Goal: Task Accomplishment & Management: Manage account settings

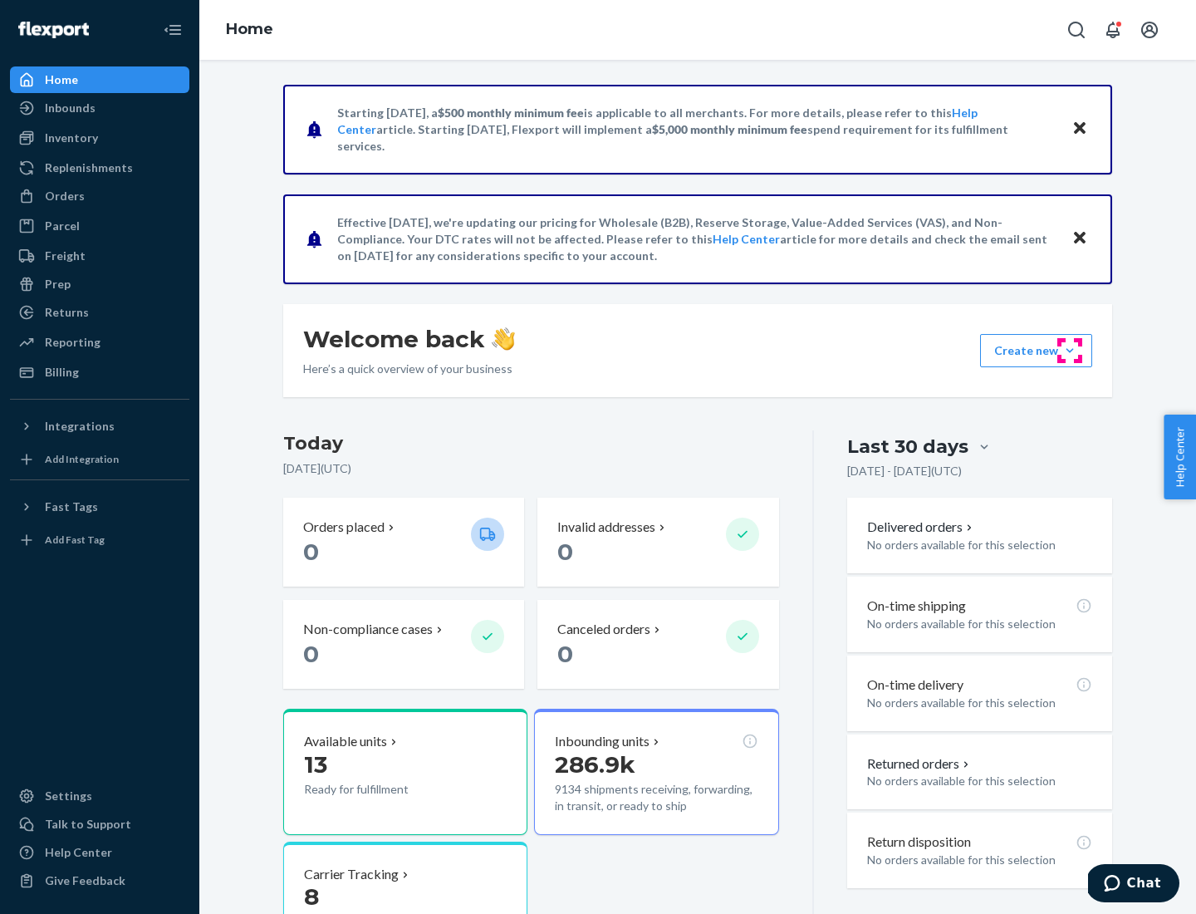
click at [1070, 351] on button "Create new Create new inbound Create new order Create new product" at bounding box center [1036, 350] width 112 height 33
click at [100, 108] on div "Inbounds" at bounding box center [100, 107] width 176 height 23
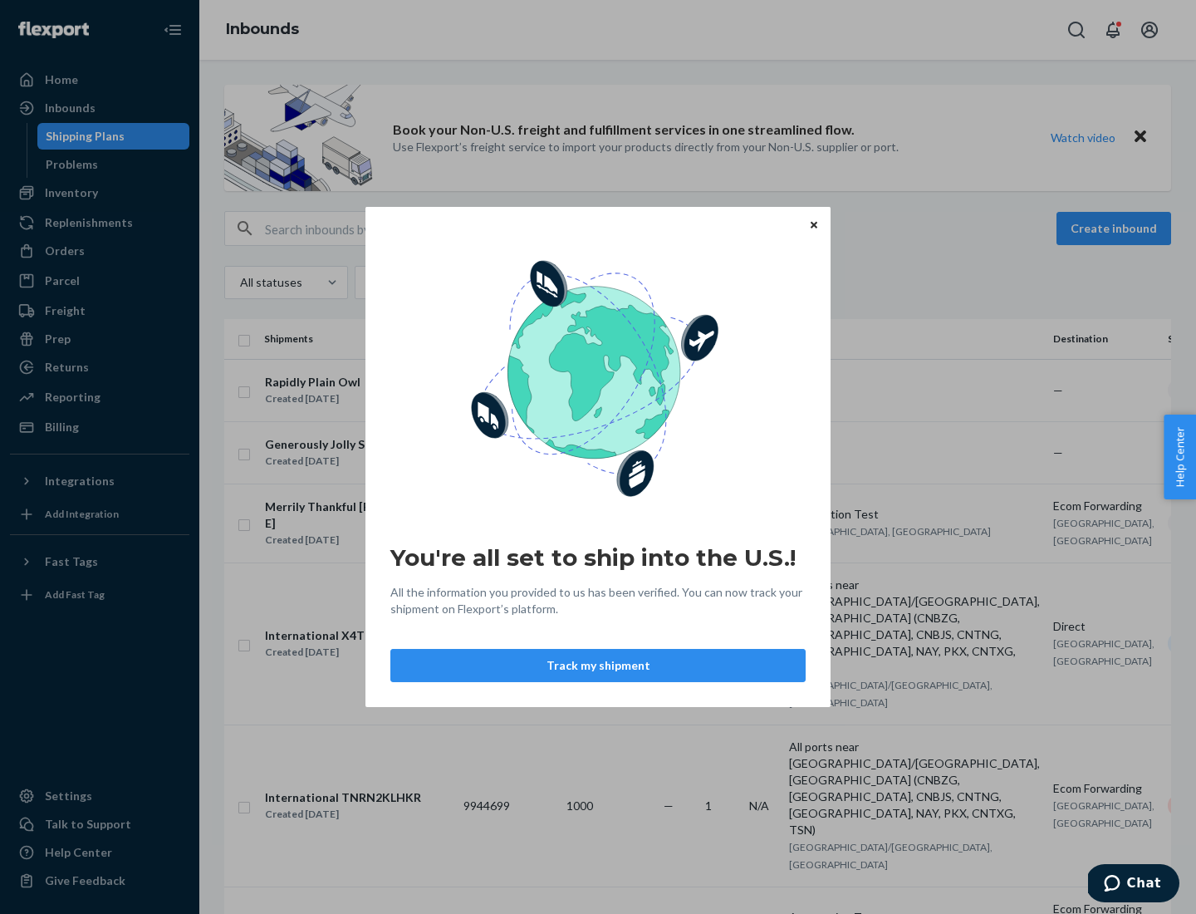
click at [598, 665] on button "Track my shipment" at bounding box center [597, 665] width 415 height 33
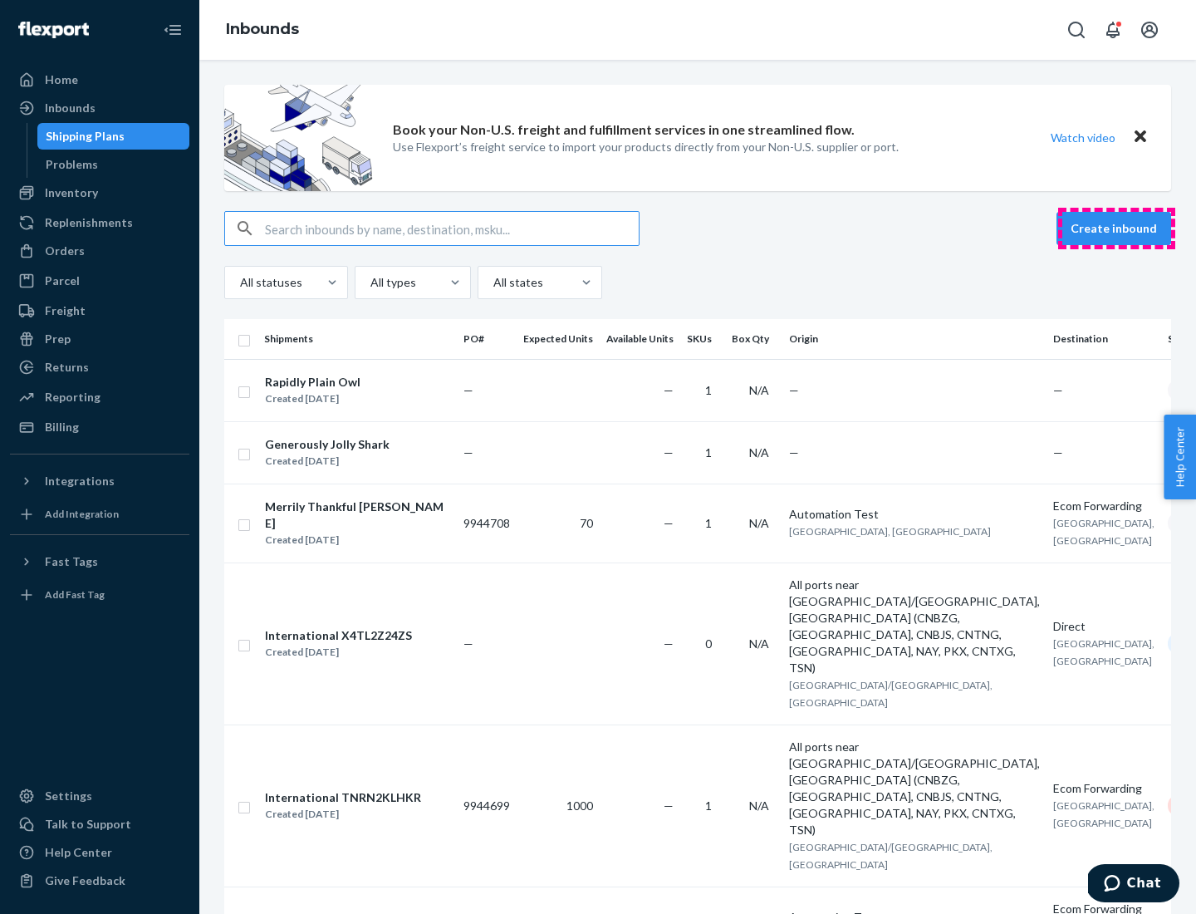
click at [1116, 228] on button "Create inbound" at bounding box center [1114, 228] width 115 height 33
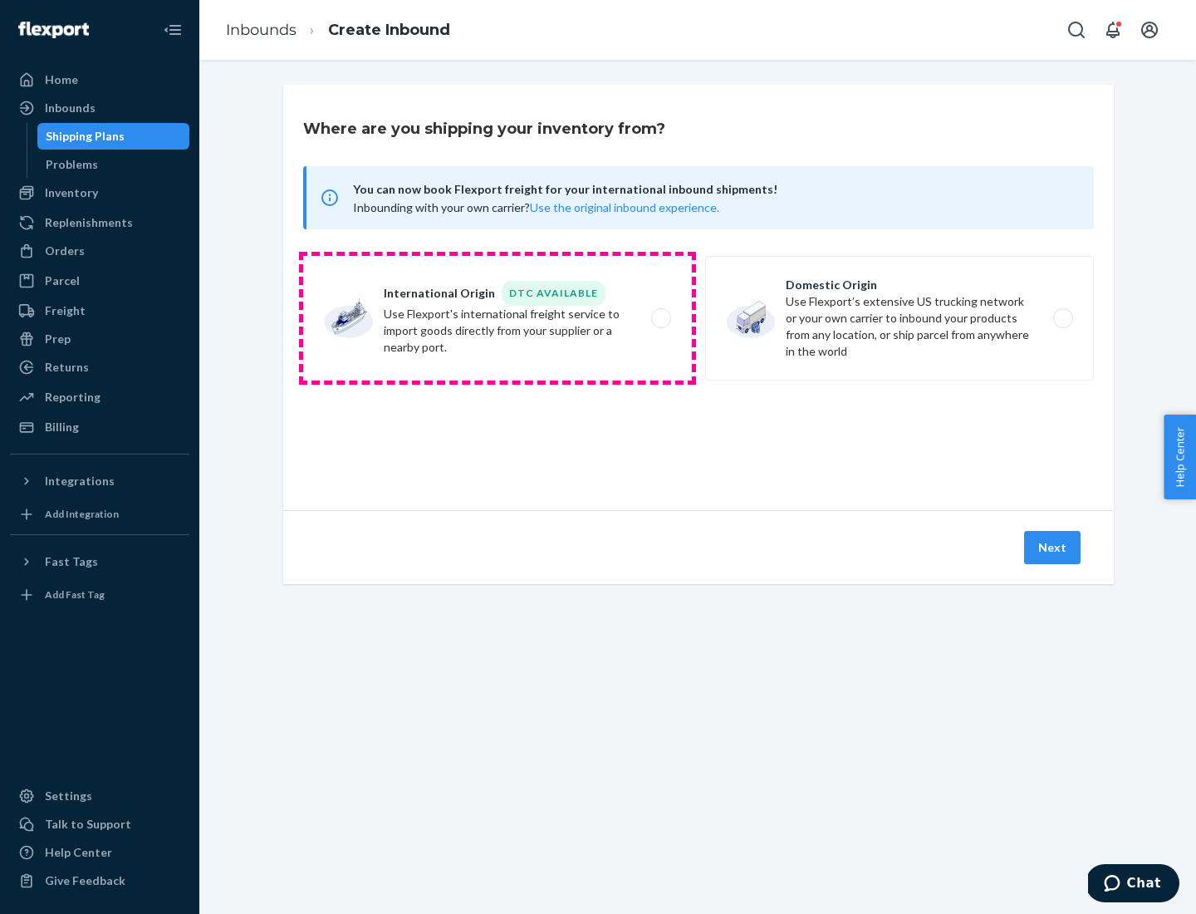
click at [498, 318] on label "International Origin DTC Available Use Flexport's international freight service…" at bounding box center [497, 318] width 389 height 125
click at [660, 318] on input "International Origin DTC Available Use Flexport's international freight service…" at bounding box center [665, 318] width 11 height 11
radio input "true"
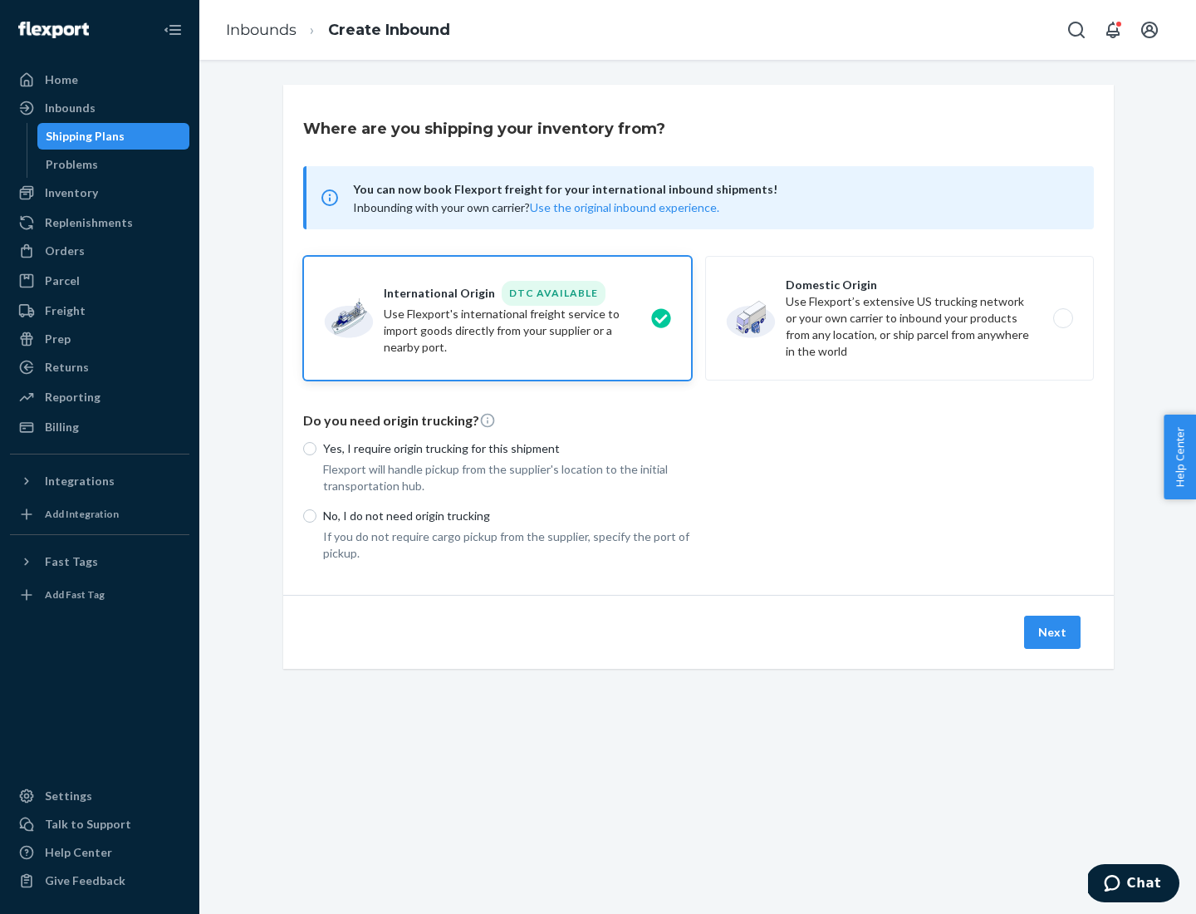
click at [507, 515] on p "No, I do not need origin trucking" at bounding box center [507, 515] width 369 height 17
click at [316, 515] on input "No, I do not need origin trucking" at bounding box center [309, 515] width 13 height 13
radio input "true"
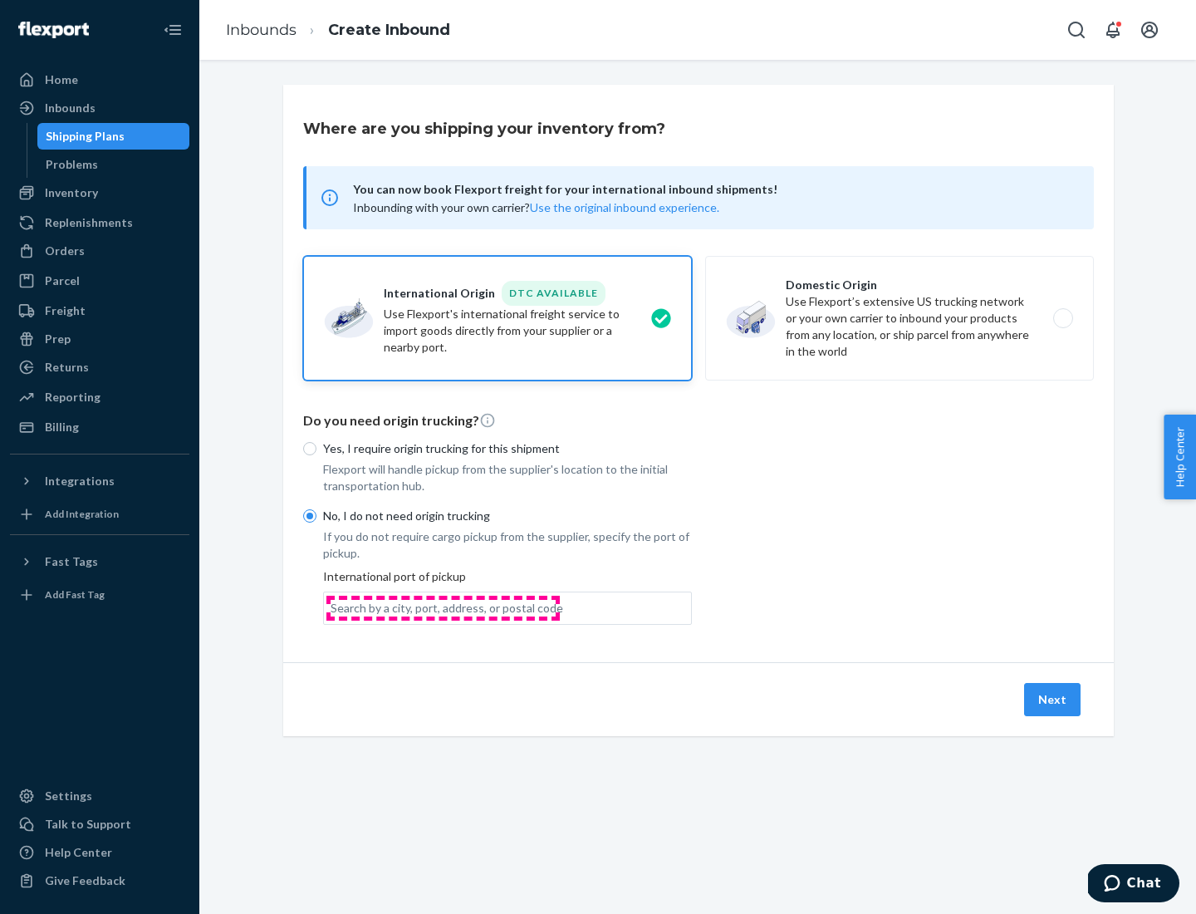
click at [443, 607] on div "Search by a city, port, address, or postal code" at bounding box center [447, 608] width 233 height 17
click at [332, 607] on input "Search by a city, port, address, or postal code" at bounding box center [332, 608] width 2 height 17
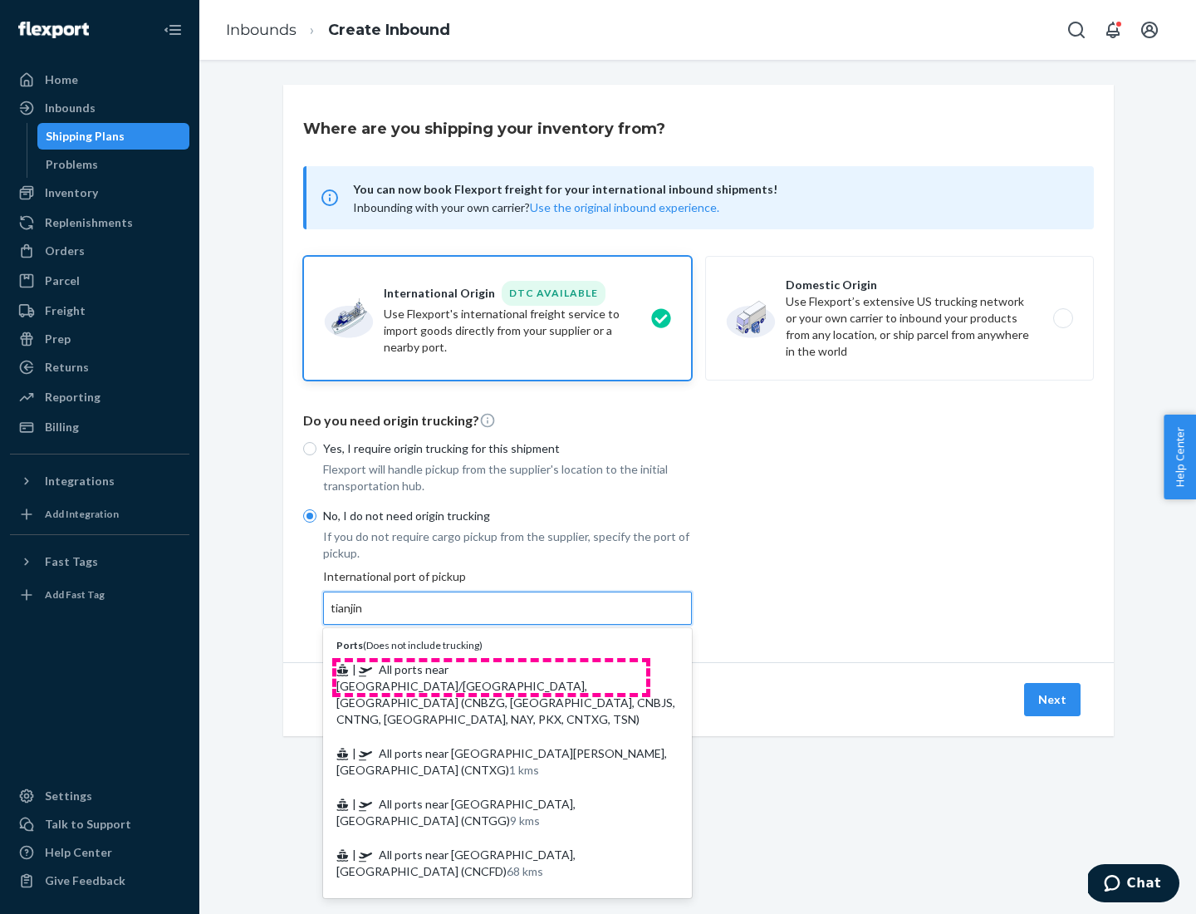
click at [491, 669] on span "| All ports near [GEOGRAPHIC_DATA]/[GEOGRAPHIC_DATA], [GEOGRAPHIC_DATA] (CNBZG,…" at bounding box center [505, 694] width 339 height 64
click at [365, 616] on input "tianjin" at bounding box center [348, 608] width 34 height 17
type input "All ports near [GEOGRAPHIC_DATA]/[GEOGRAPHIC_DATA], [GEOGRAPHIC_DATA] (CNBZG, […"
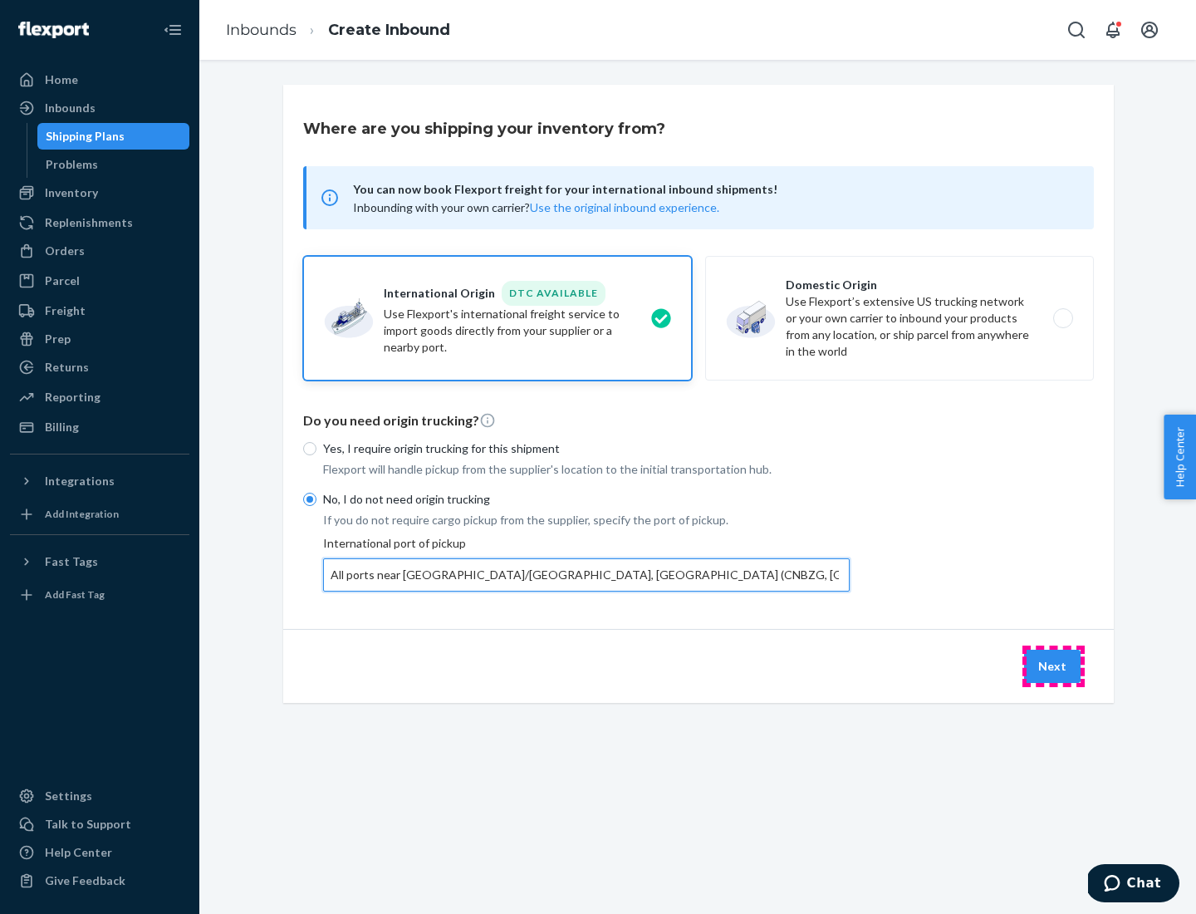
click at [1053, 665] on button "Next" at bounding box center [1052, 666] width 56 height 33
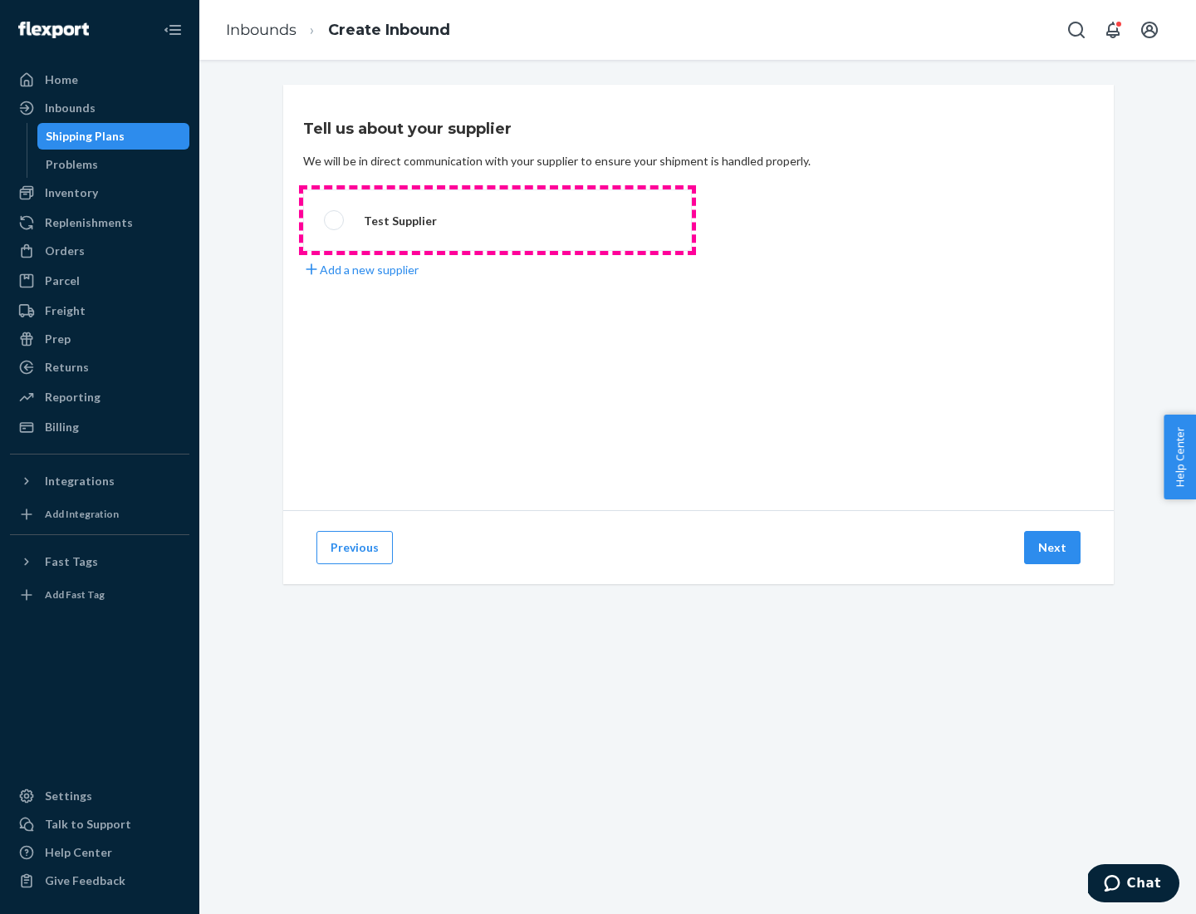
click at [498, 220] on label "Test Supplier" at bounding box center [497, 219] width 389 height 61
click at [335, 220] on input "Test Supplier" at bounding box center [329, 220] width 11 height 11
radio input "true"
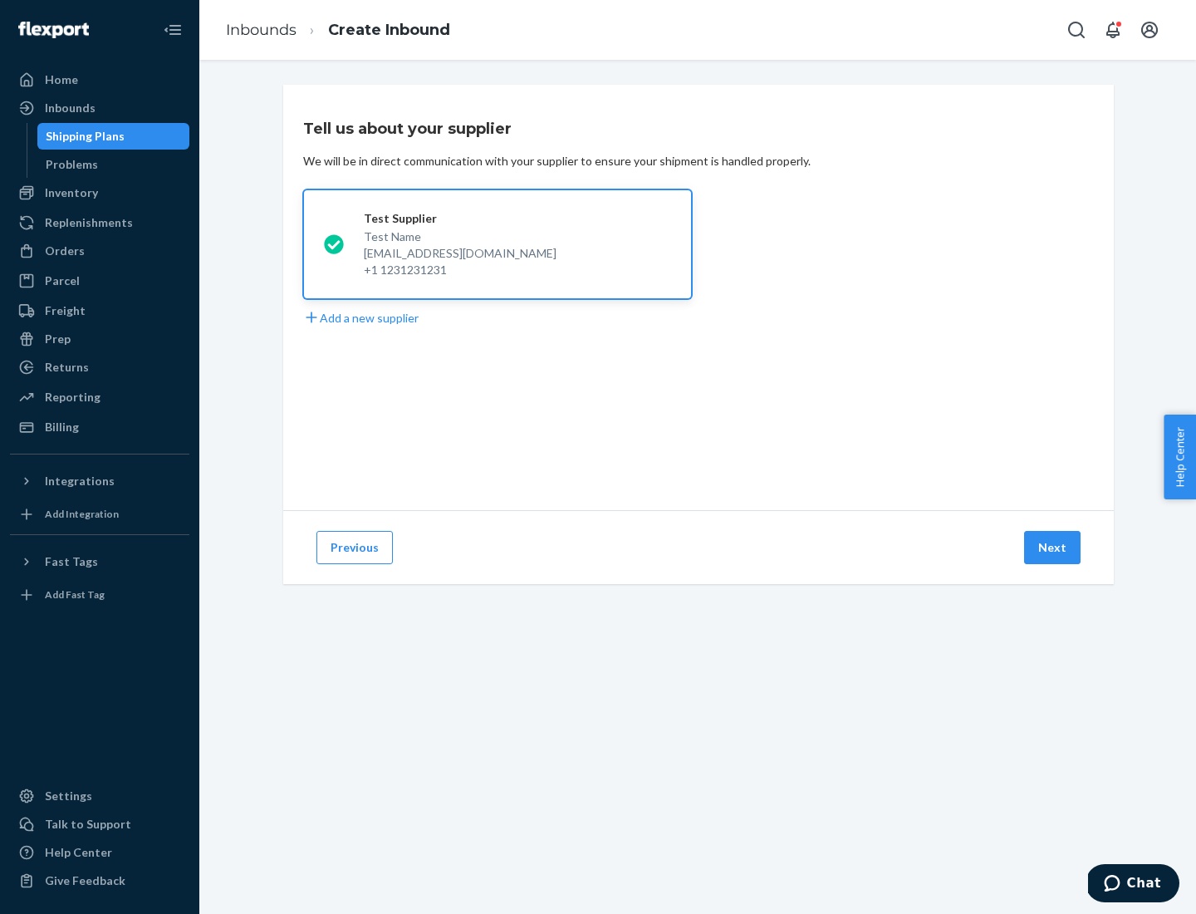
click at [1053, 547] on button "Next" at bounding box center [1052, 547] width 56 height 33
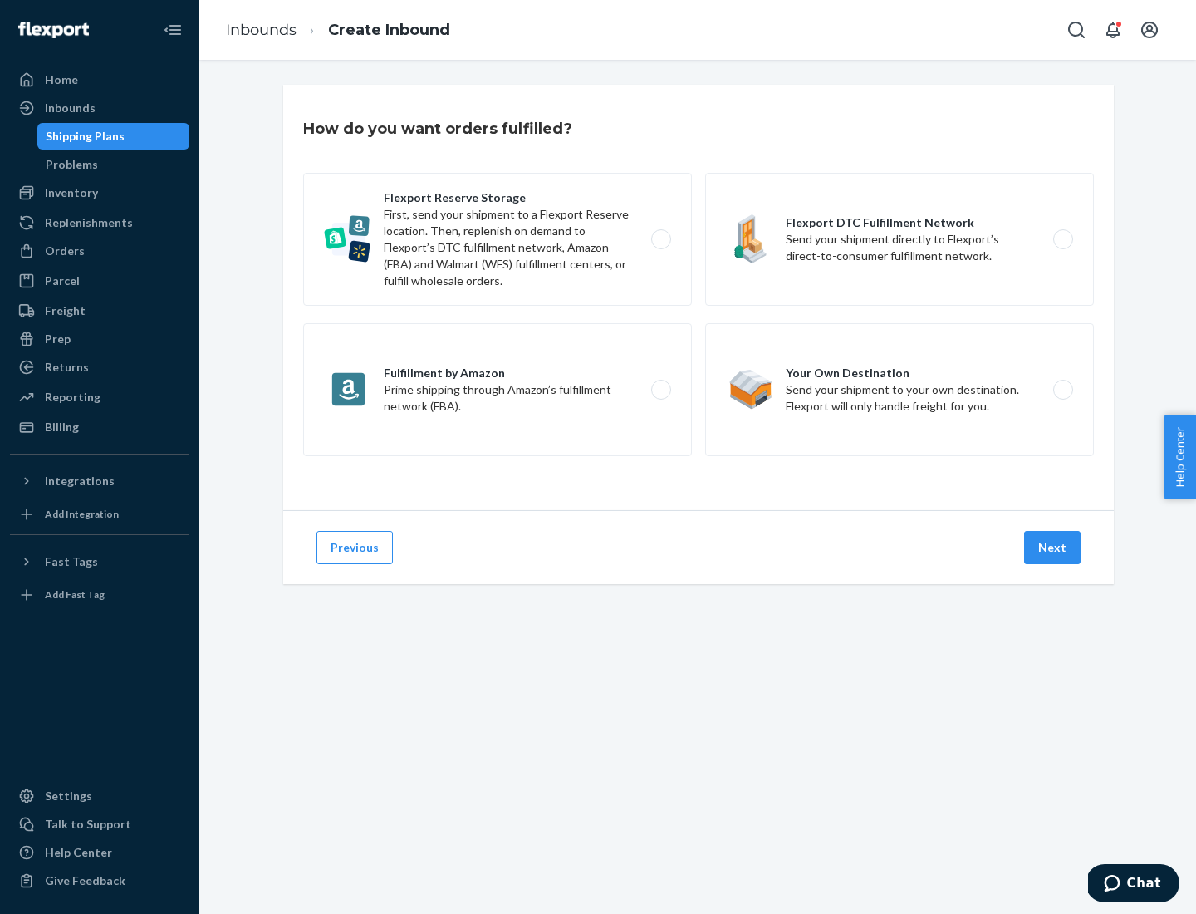
click at [498, 239] on label "Flexport Reserve Storage First, send your shipment to a Flexport Reserve locati…" at bounding box center [497, 239] width 389 height 133
click at [660, 239] on input "Flexport Reserve Storage First, send your shipment to a Flexport Reserve locati…" at bounding box center [665, 239] width 11 height 11
radio input "true"
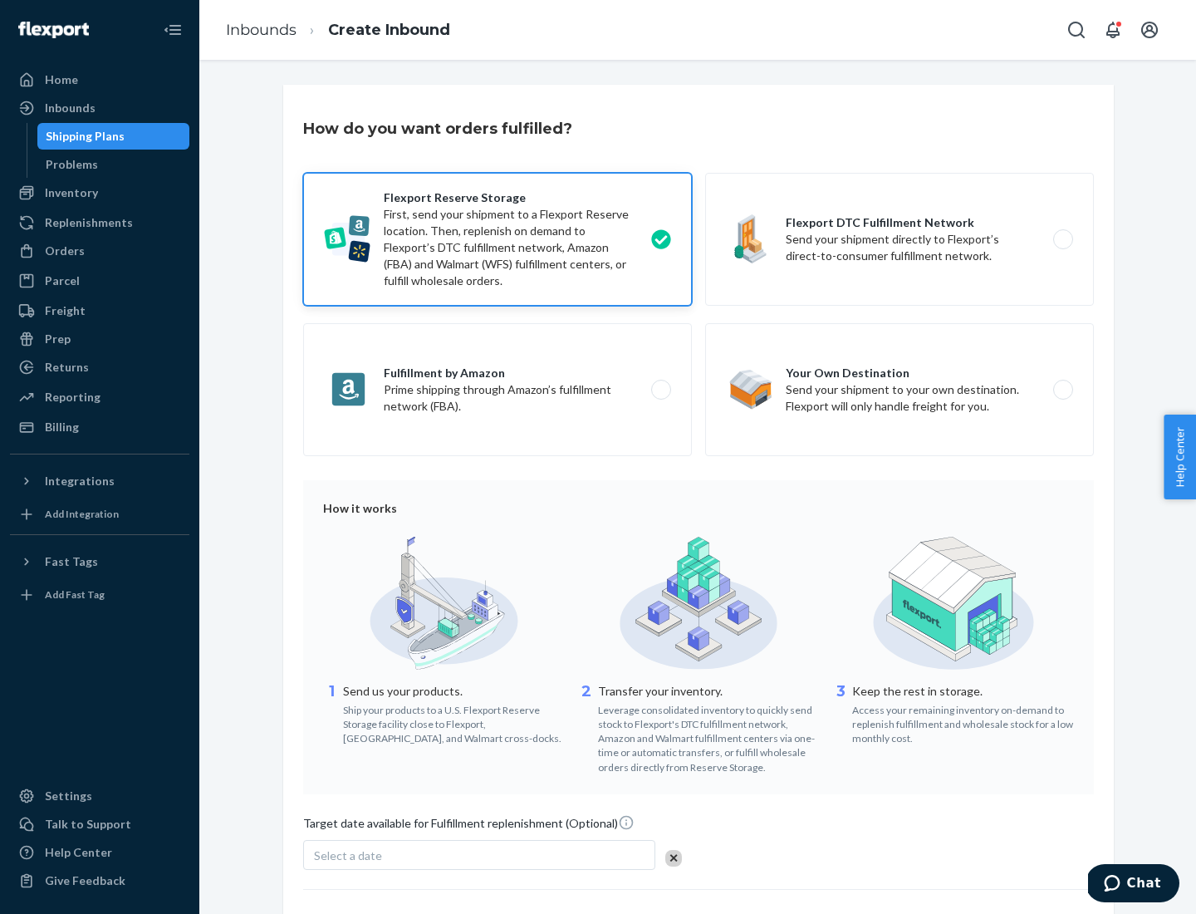
scroll to position [136, 0]
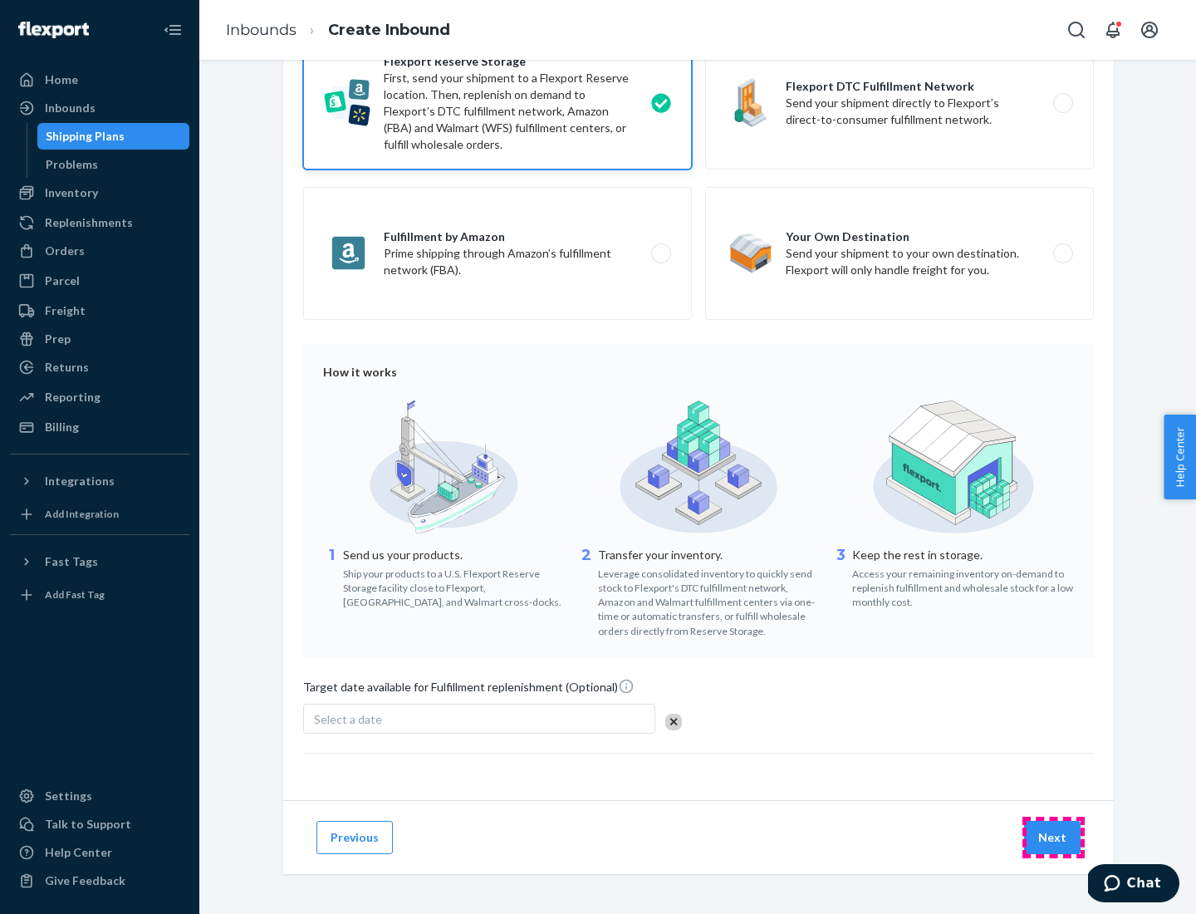
click at [1053, 836] on button "Next" at bounding box center [1052, 837] width 56 height 33
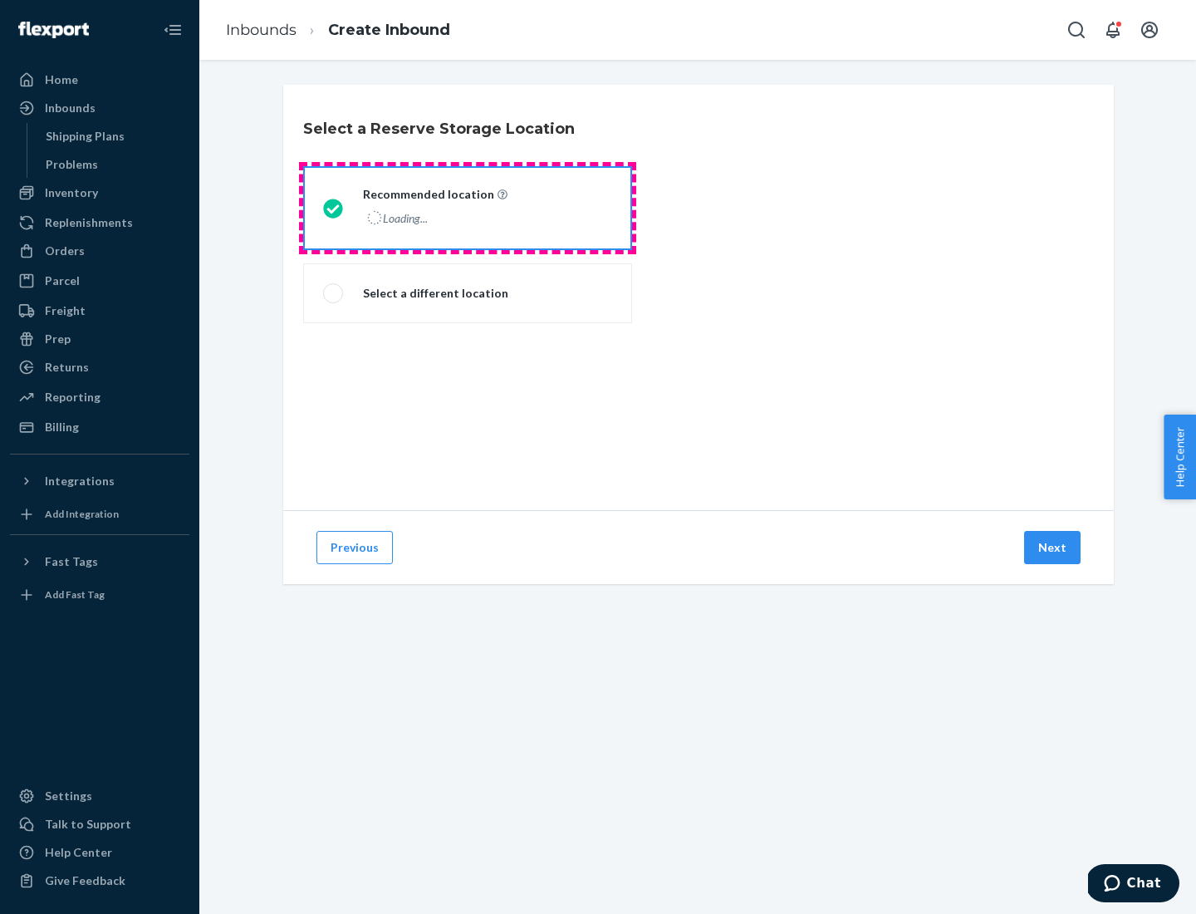
click at [468, 208] on div "Loading..." at bounding box center [433, 218] width 141 height 24
click at [334, 208] on input "Recommended location Loading..." at bounding box center [328, 208] width 11 height 11
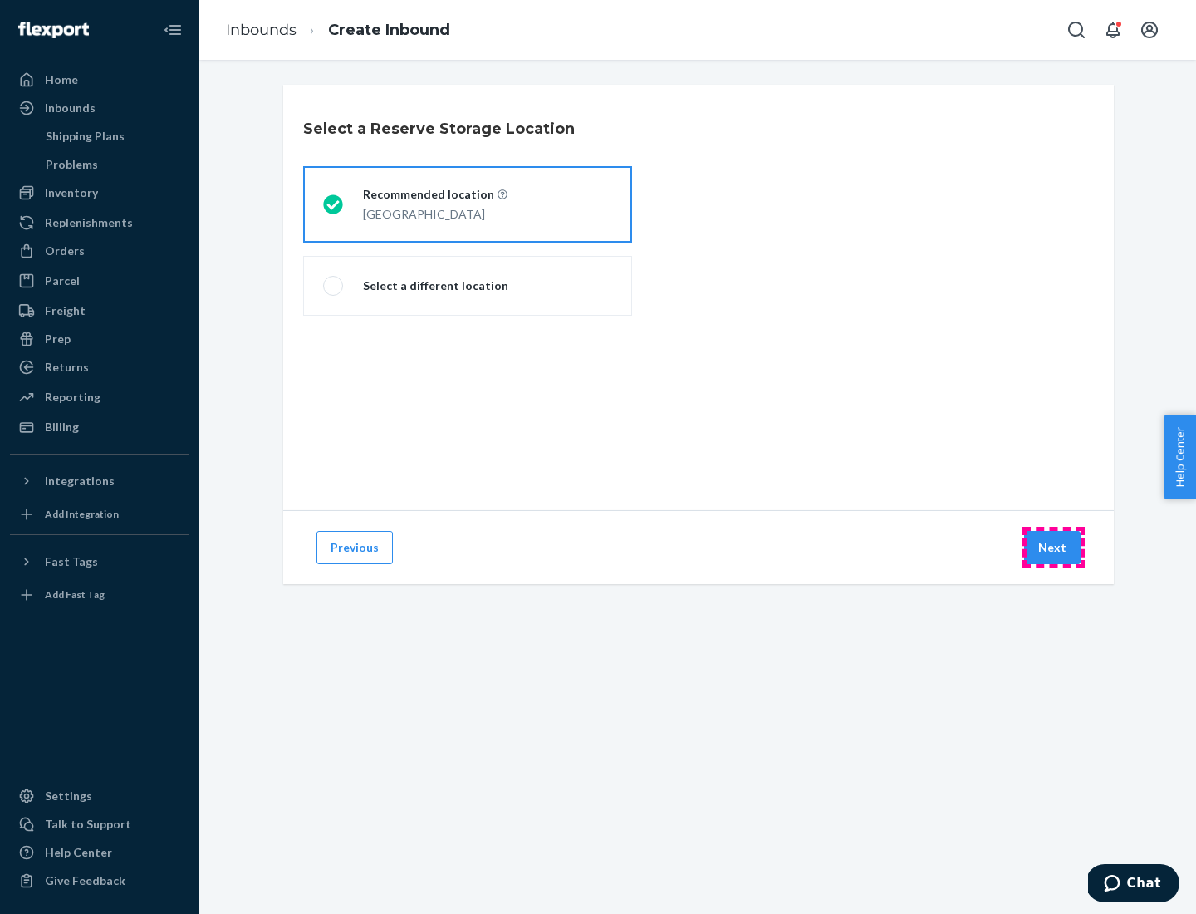
click at [1053, 547] on button "Next" at bounding box center [1052, 547] width 56 height 33
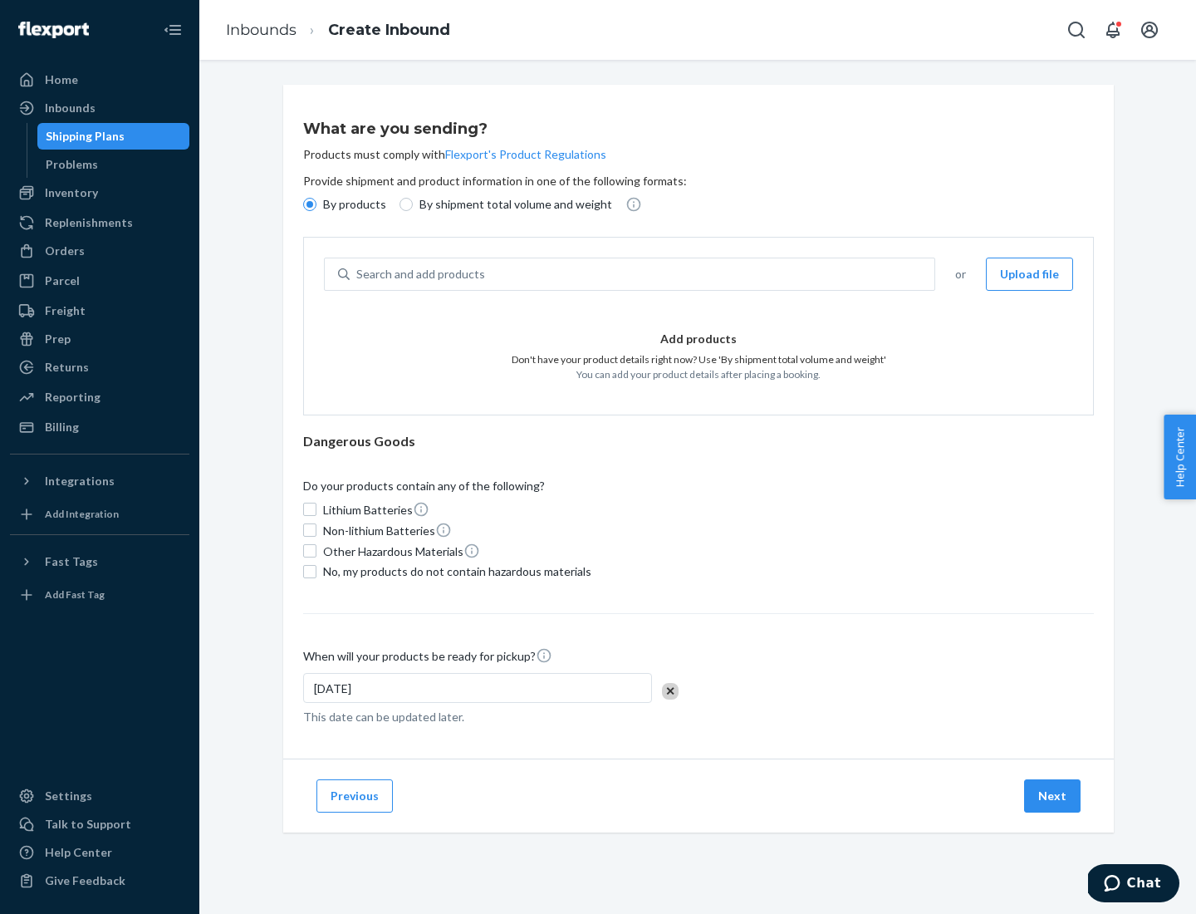
click at [643, 274] on div "Search and add products" at bounding box center [642, 274] width 585 height 30
click at [358, 274] on input "Search and add products" at bounding box center [357, 274] width 2 height 17
click at [404, 204] on input "By shipment total volume and weight" at bounding box center [406, 204] width 13 height 13
radio input "true"
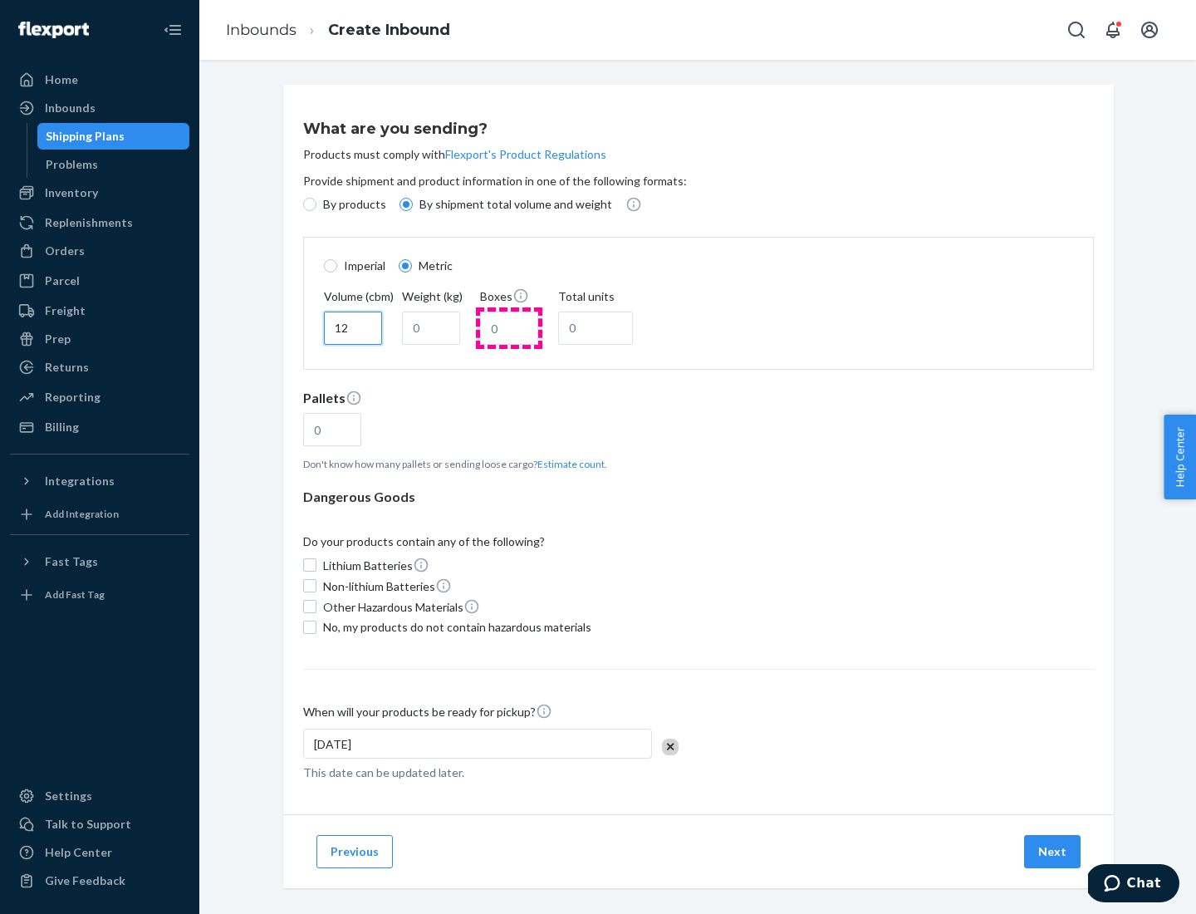
type input "12"
type input "22"
type input "222"
type input "121"
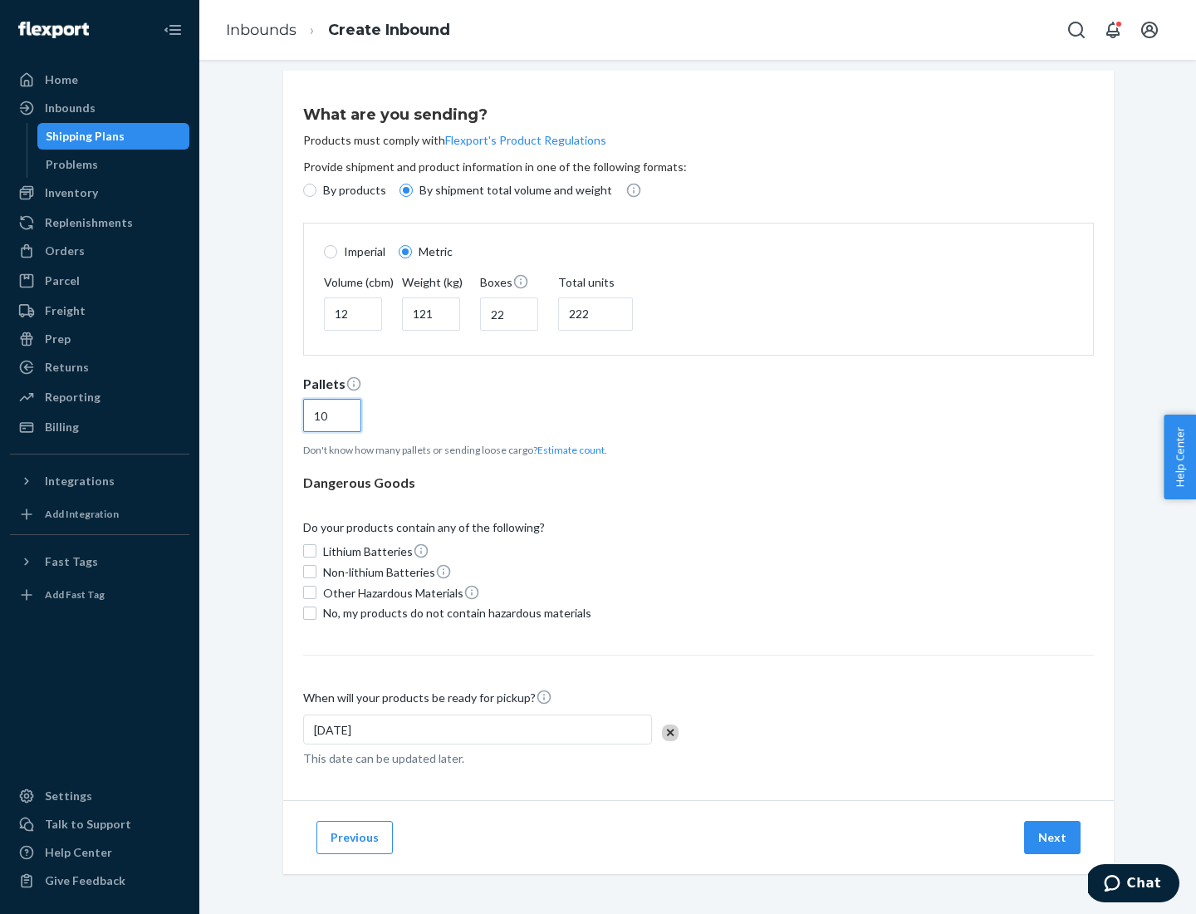
type input "10"
click at [454, 612] on span "No, my products do not contain hazardous materials" at bounding box center [457, 613] width 268 height 17
click at [316, 612] on input "No, my products do not contain hazardous materials" at bounding box center [309, 612] width 13 height 13
checkbox input "true"
click at [1053, 836] on button "Next" at bounding box center [1052, 837] width 56 height 33
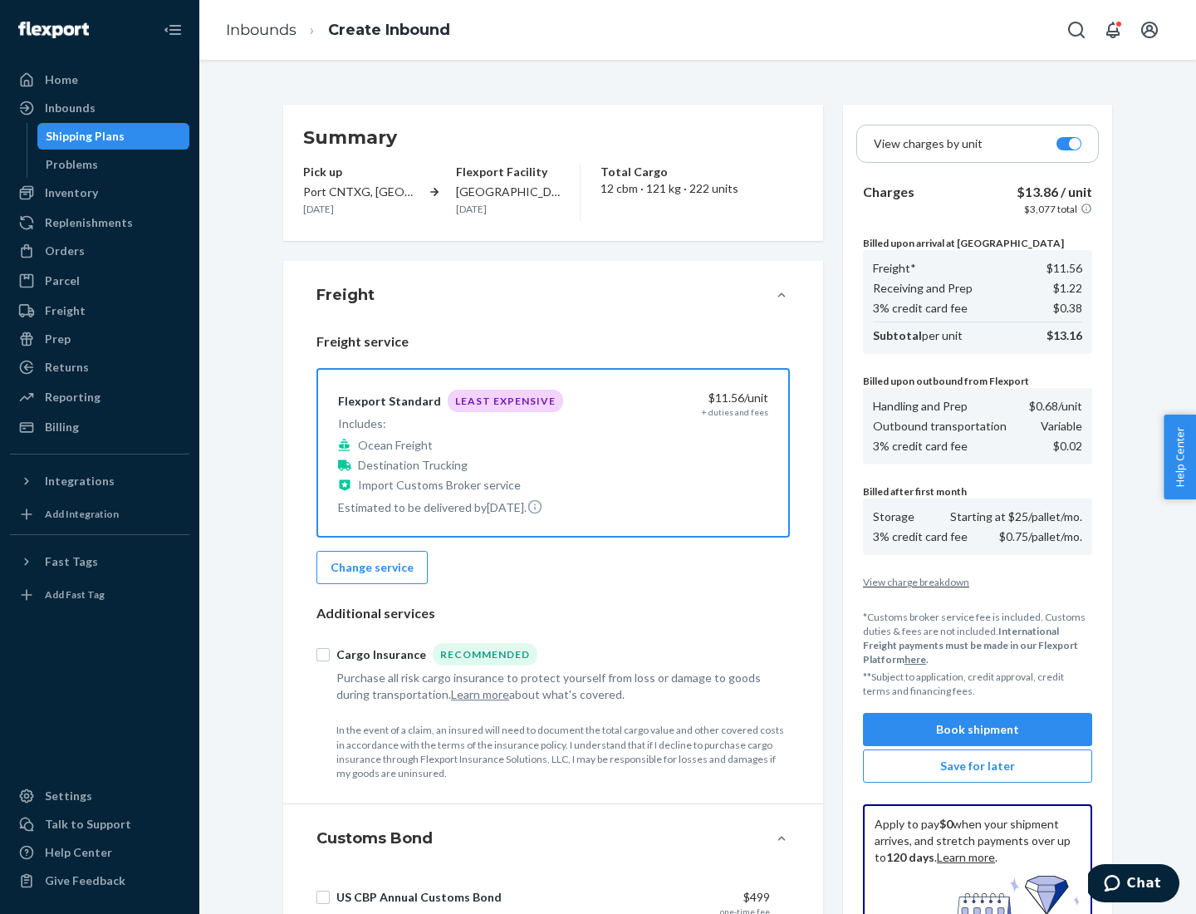
scroll to position [243, 0]
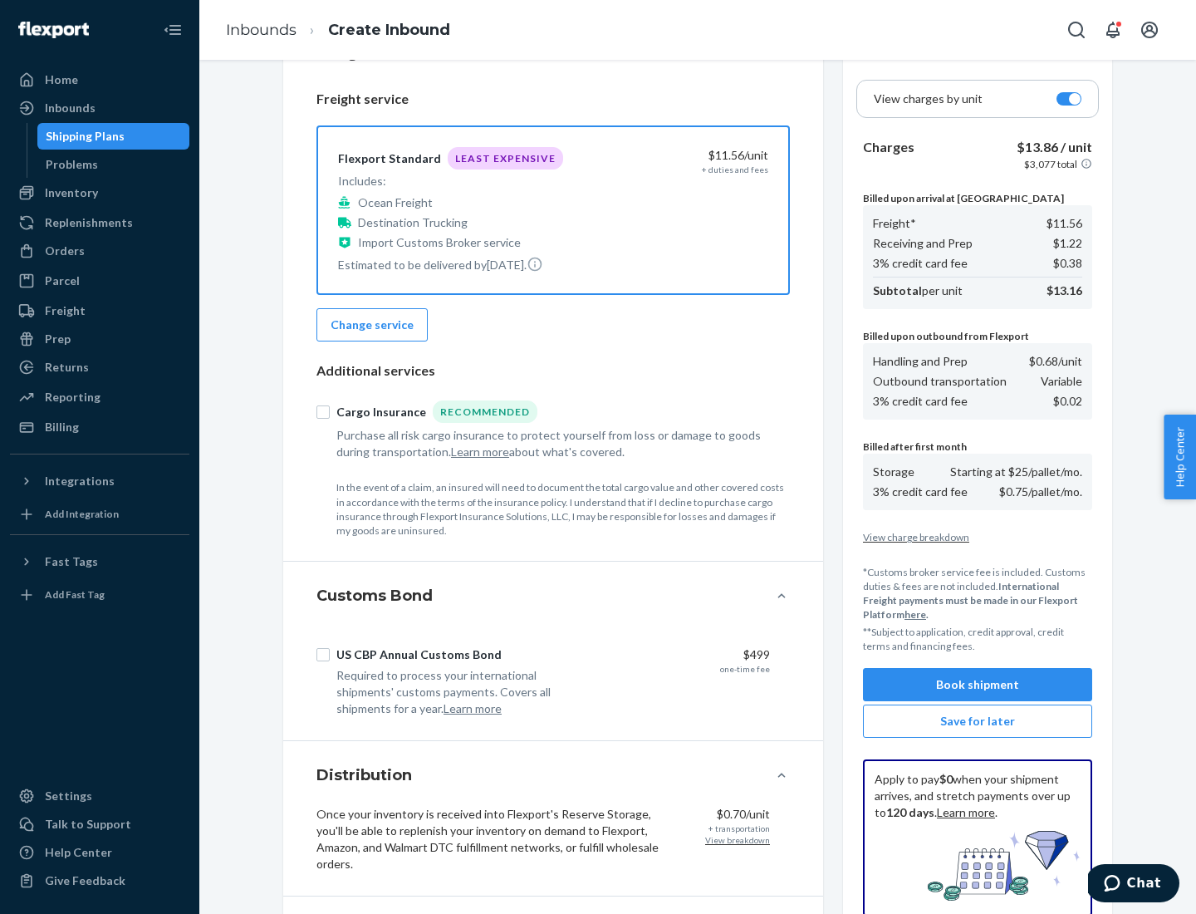
click at [978, 684] on button "Book shipment" at bounding box center [977, 684] width 229 height 33
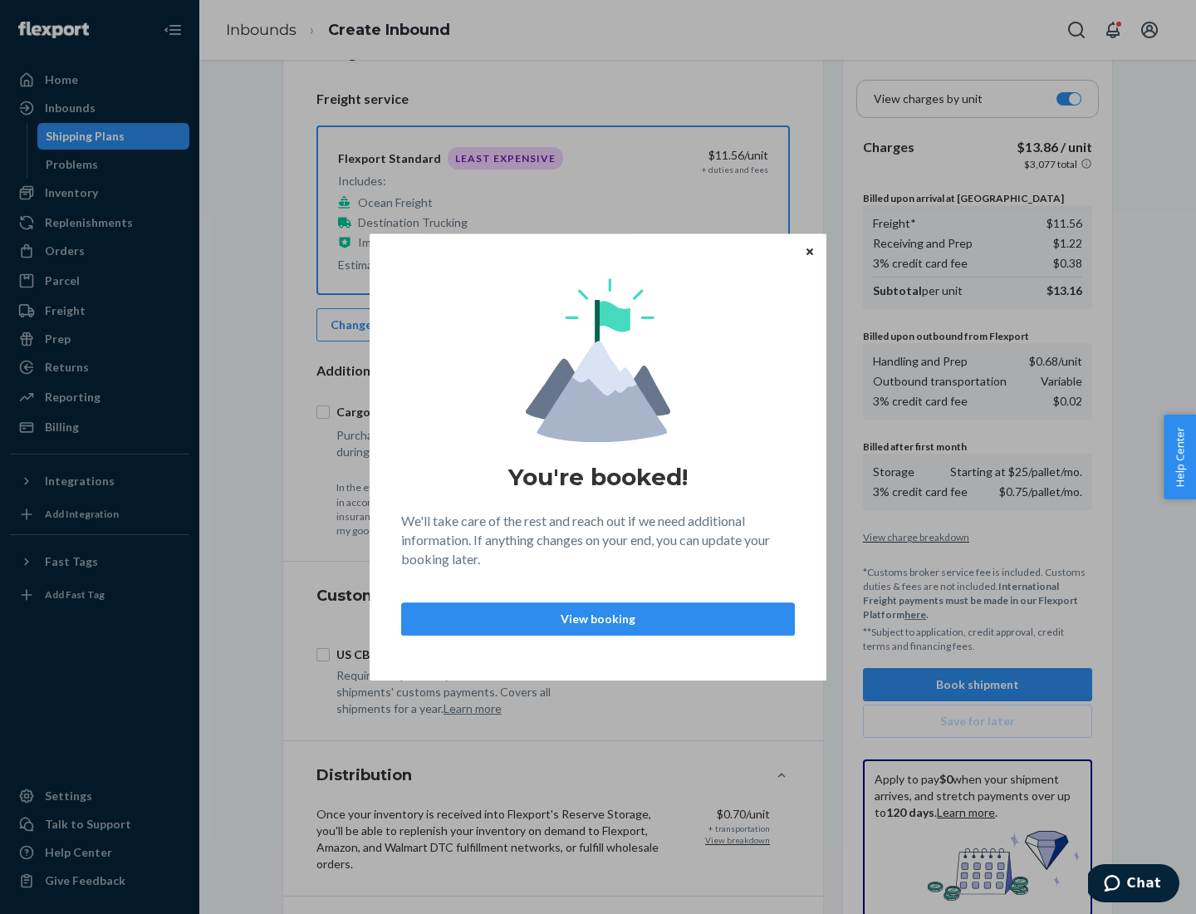
click at [598, 618] on p "View booking" at bounding box center [597, 618] width 365 height 17
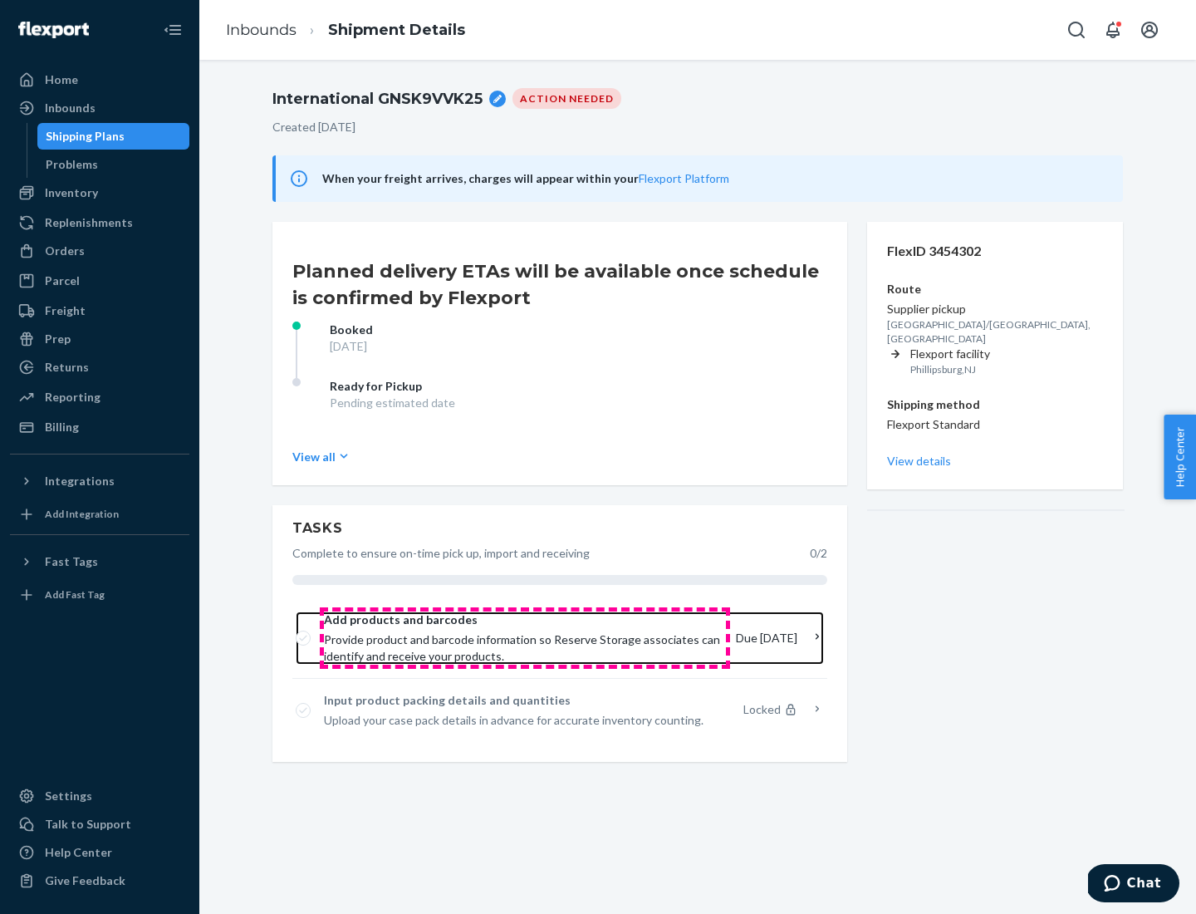
click at [525, 638] on span "Provide product and barcode information so Reserve Storage associates can ident…" at bounding box center [523, 647] width 399 height 33
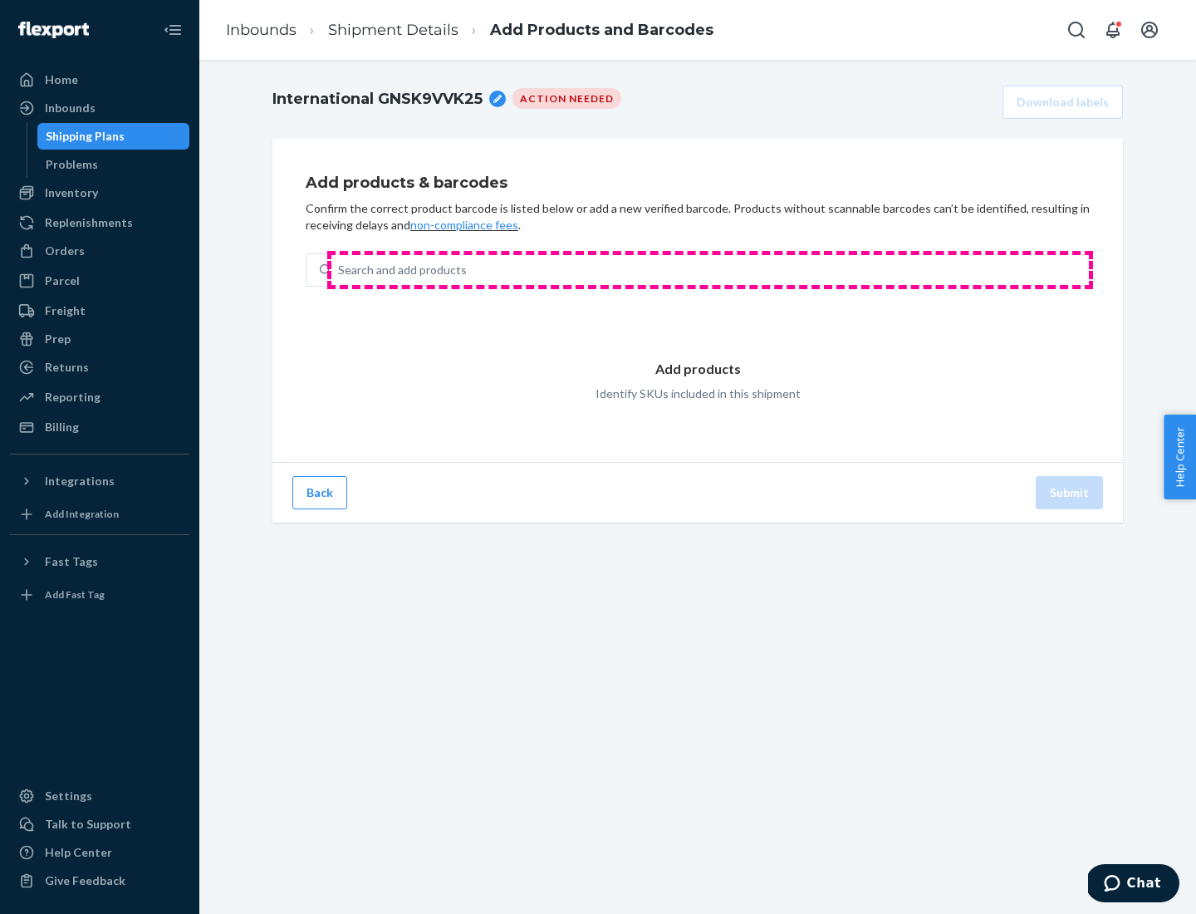
click at [710, 270] on div "Search and add products" at bounding box center [710, 270] width 758 height 30
click at [340, 270] on input "Search and add products" at bounding box center [339, 270] width 2 height 17
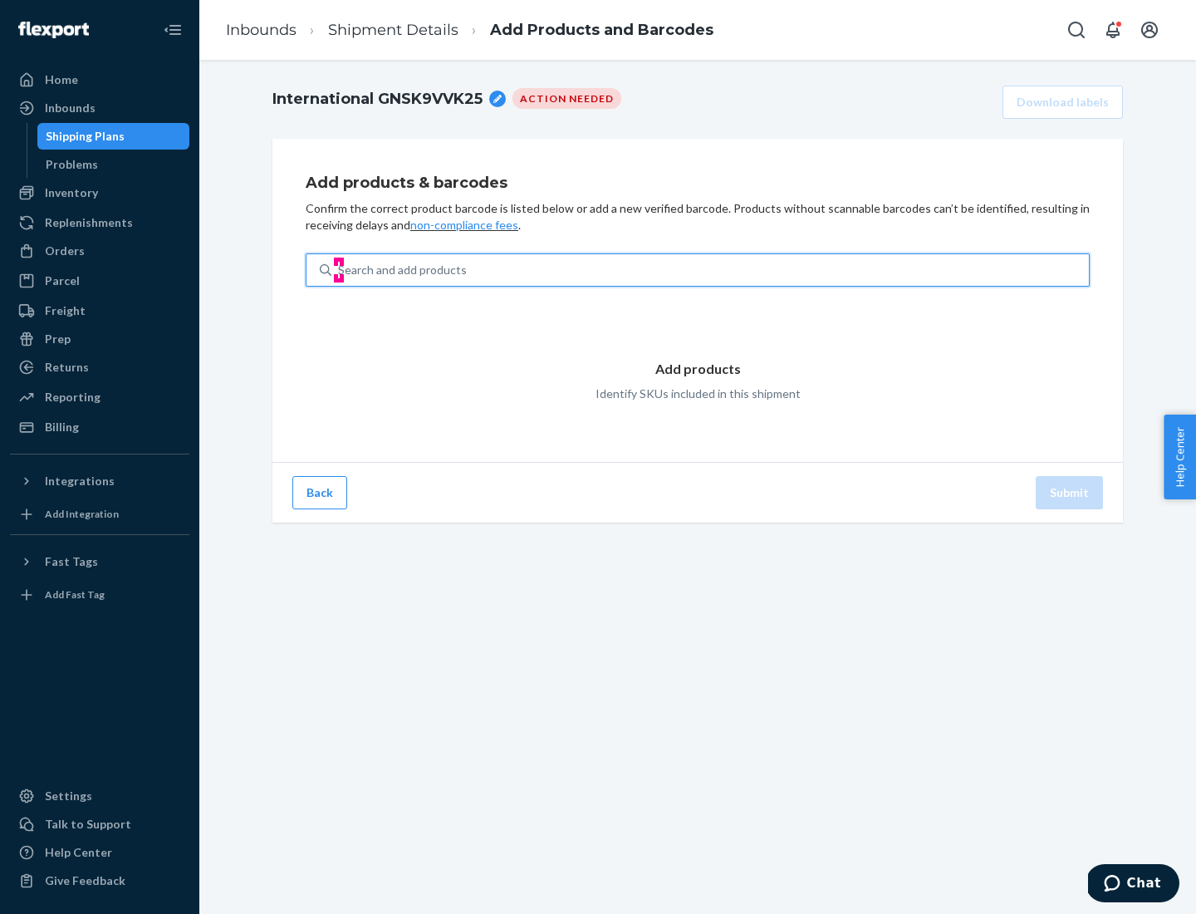
type input "test"
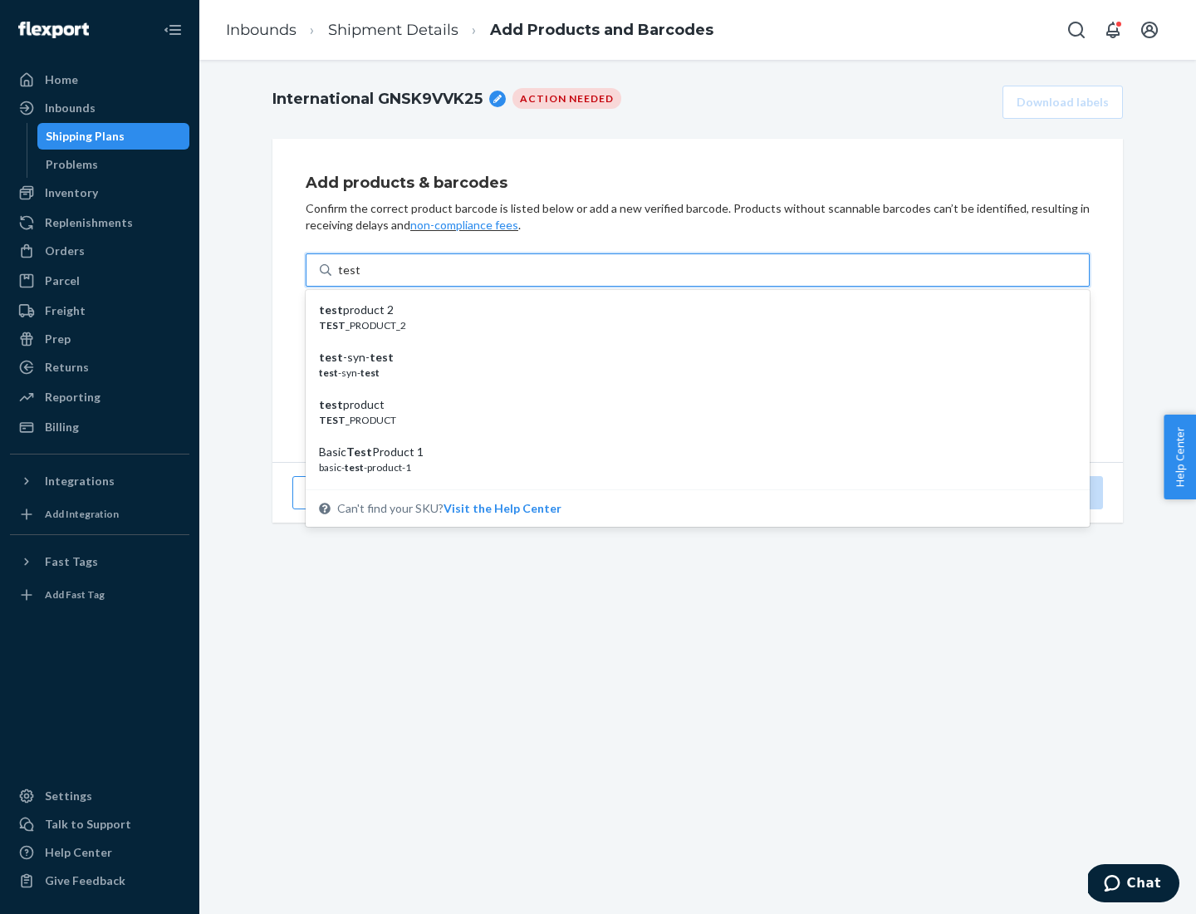
scroll to position [62, 0]
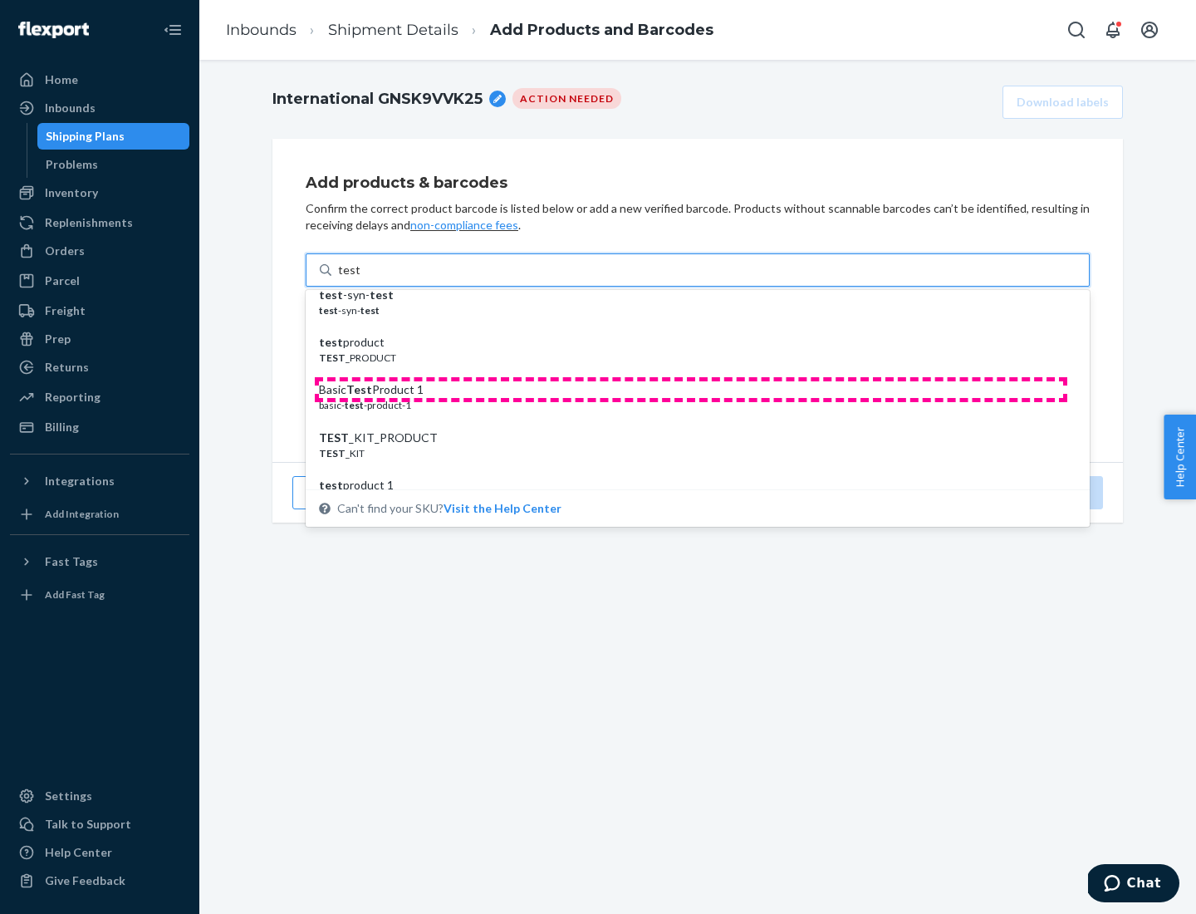
click at [691, 390] on div "Basic Test Product 1" at bounding box center [691, 389] width 744 height 17
click at [360, 278] on input "test" at bounding box center [349, 270] width 22 height 17
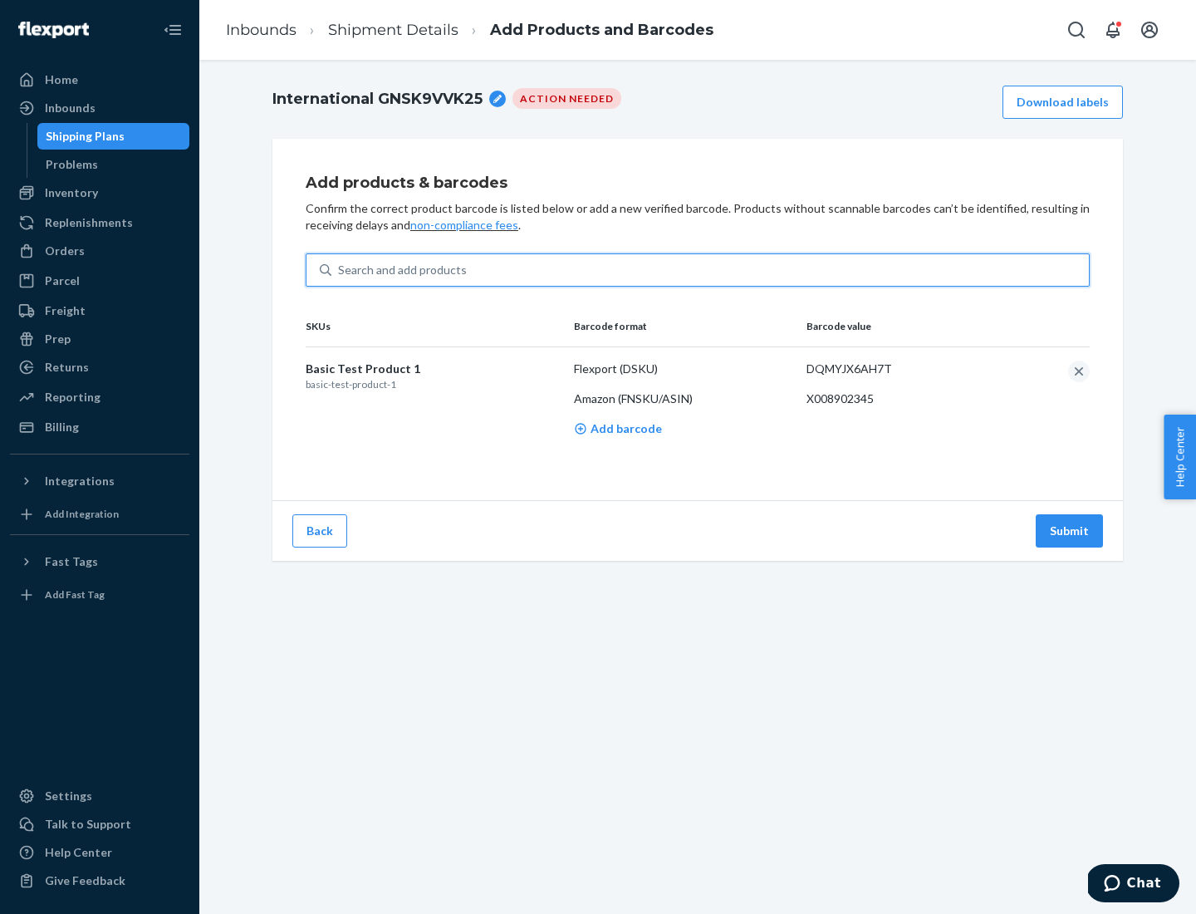
click at [1070, 530] on button "Submit" at bounding box center [1069, 530] width 67 height 33
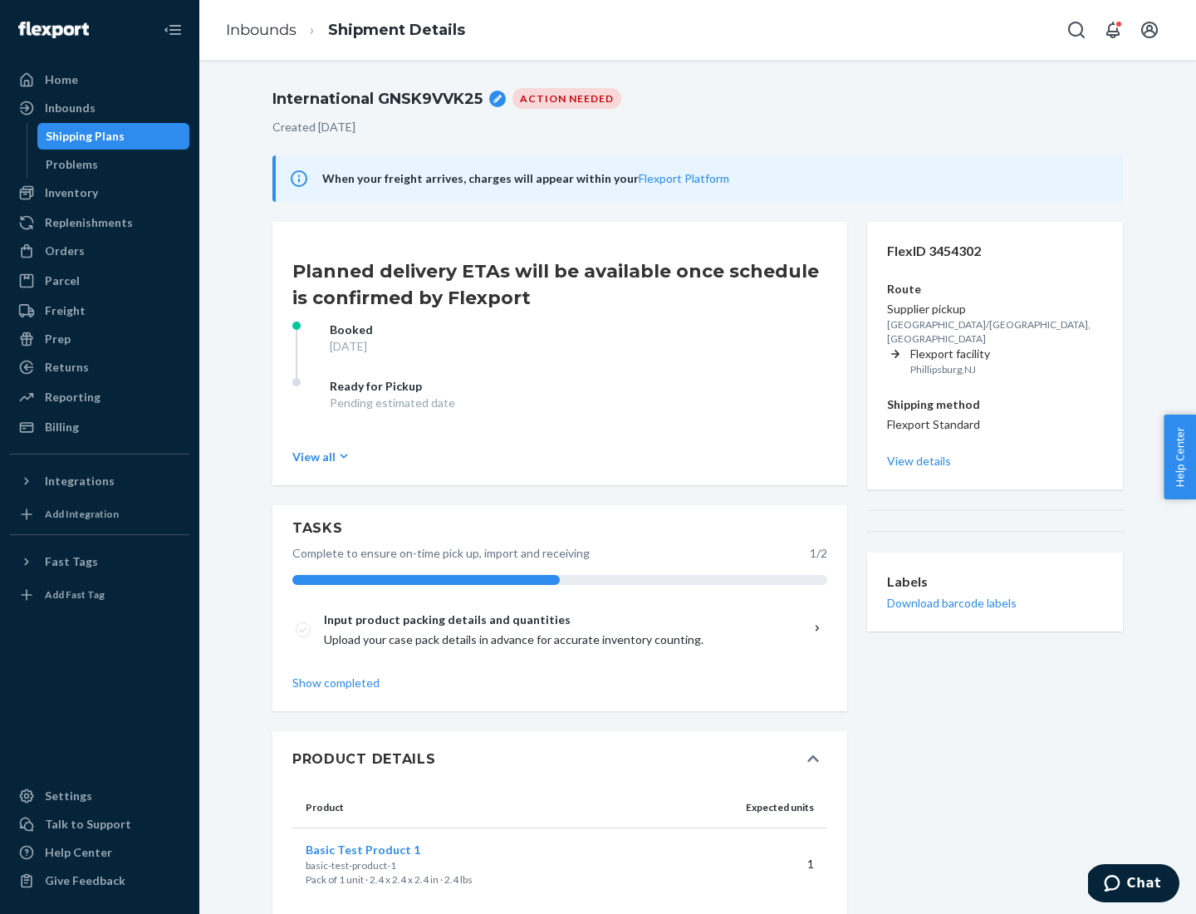
scroll to position [29, 0]
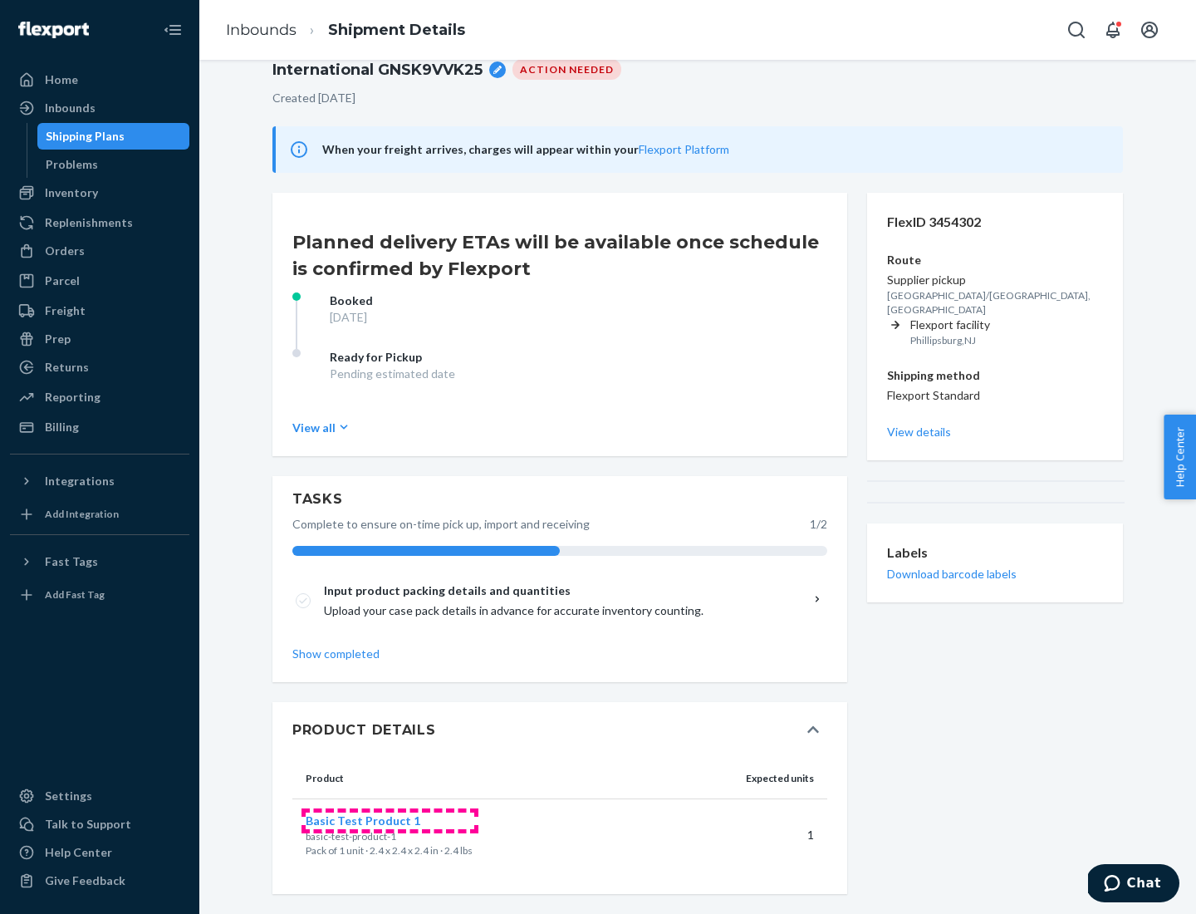
click at [390, 820] on span "Basic Test Product 1" at bounding box center [363, 820] width 115 height 14
